Goal: Check status: Check status

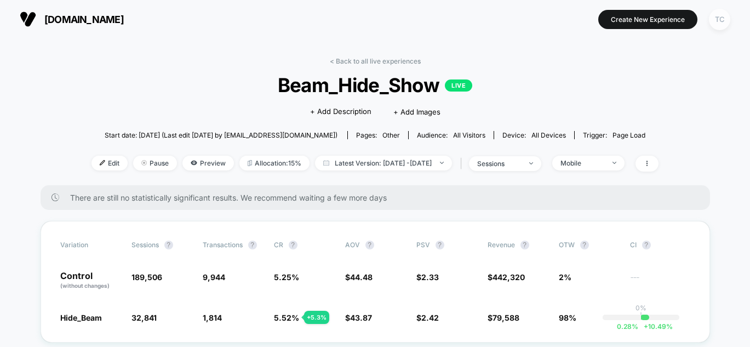
click at [718, 14] on div "TC" at bounding box center [719, 19] width 21 height 21
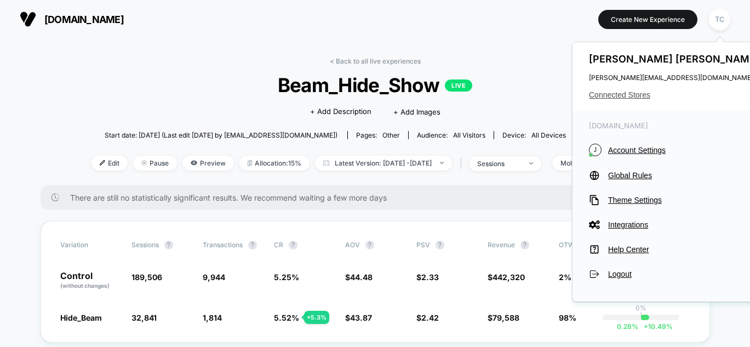
click at [614, 94] on span "Connected Stores" at bounding box center [675, 94] width 173 height 9
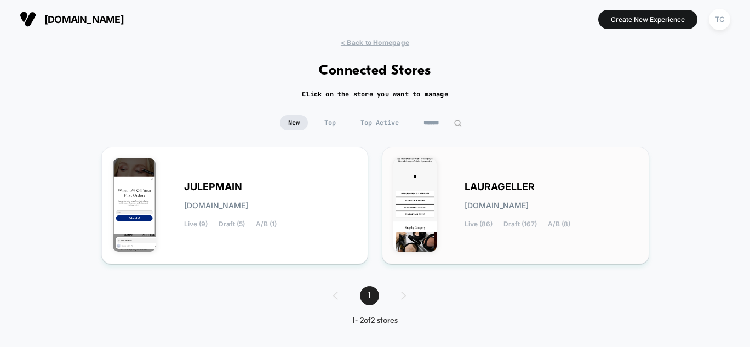
click at [472, 197] on div "[PERSON_NAME][DOMAIN_NAME] Live (86) Draft (167) A/B (8)" at bounding box center [551, 205] width 173 height 45
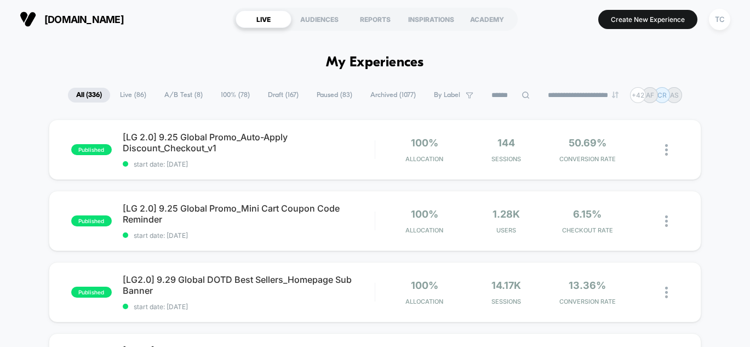
click at [163, 93] on span "A/B Test ( 8 )" at bounding box center [183, 95] width 55 height 15
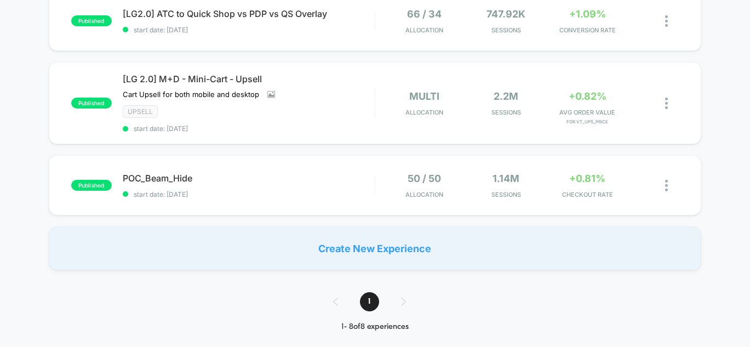
scroll to position [614, 0]
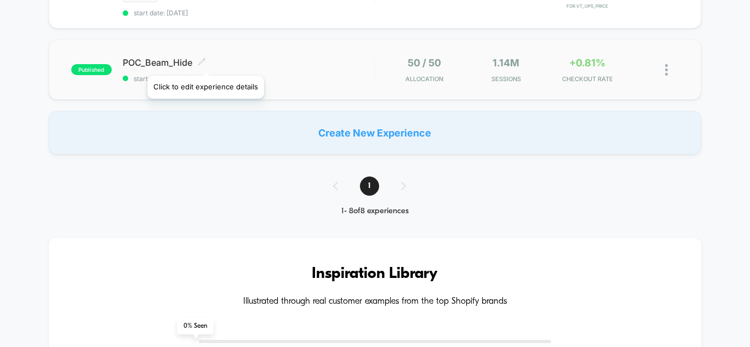
click at [205, 62] on icon at bounding box center [202, 62] width 8 height 8
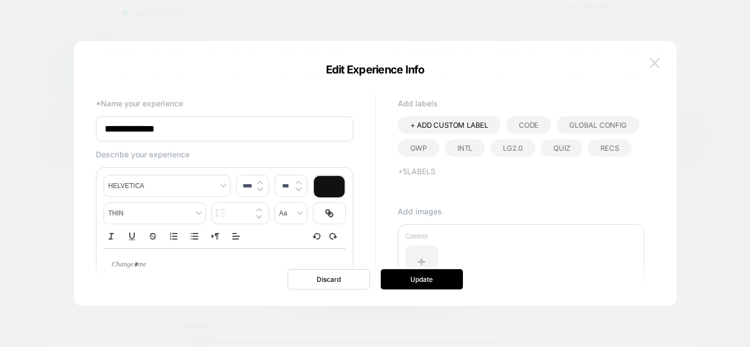
click at [650, 57] on button at bounding box center [655, 63] width 16 height 16
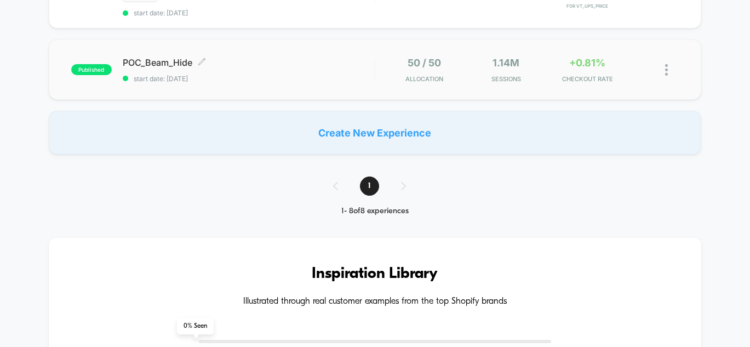
click at [233, 69] on div "POC_Beam_Hide Click to edit experience details Click to edit experience details…" at bounding box center [249, 70] width 252 height 26
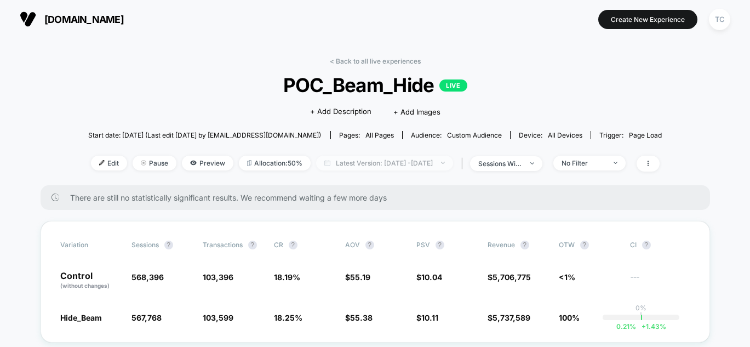
click at [412, 164] on span "Latest Version: [DATE] - [DATE]" at bounding box center [384, 163] width 137 height 15
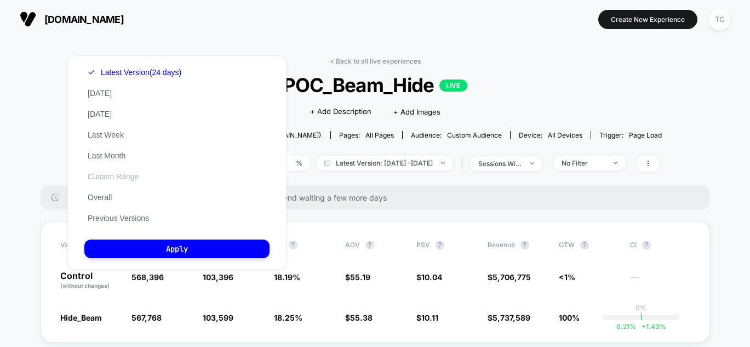
click at [121, 176] on button "Custom Range" at bounding box center [113, 177] width 58 height 10
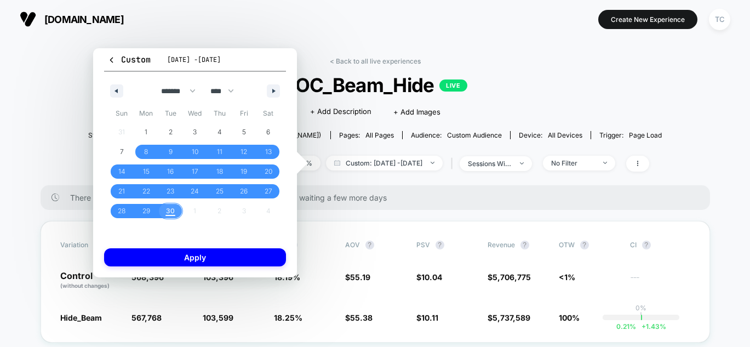
click at [171, 212] on span "30" at bounding box center [170, 211] width 9 height 20
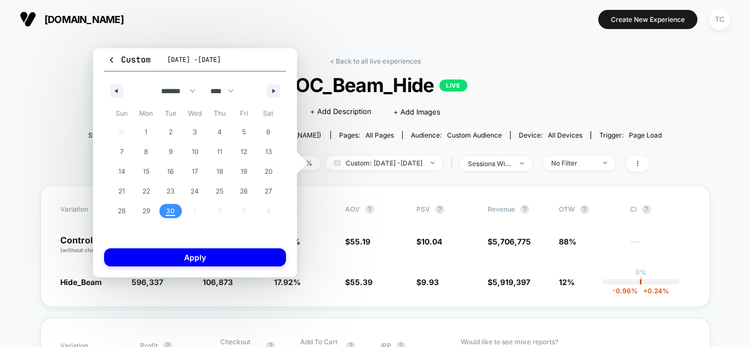
click at [168, 213] on span "30" at bounding box center [170, 211] width 9 height 20
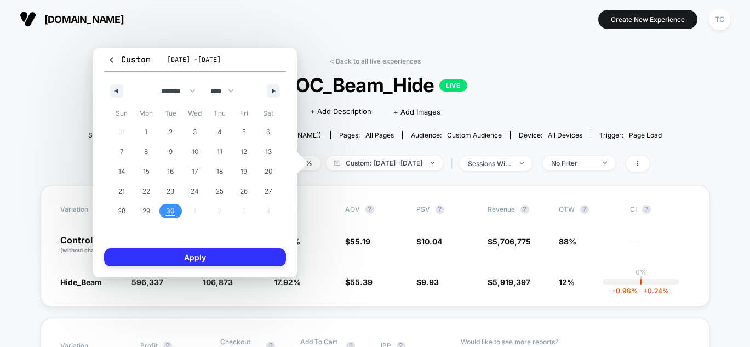
click at [193, 256] on button "Apply" at bounding box center [195, 257] width 182 height 18
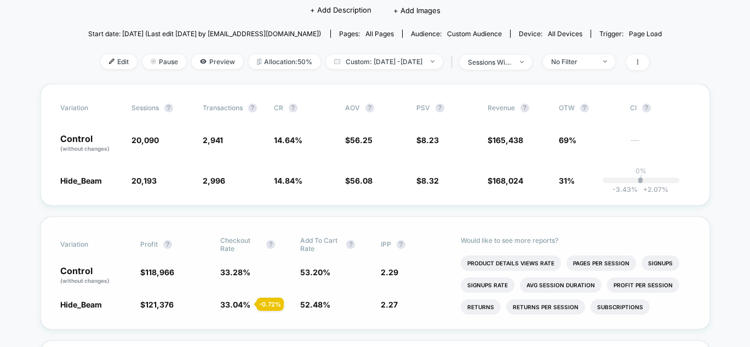
scroll to position [107, 0]
